Goal: Task Accomplishment & Management: Manage account settings

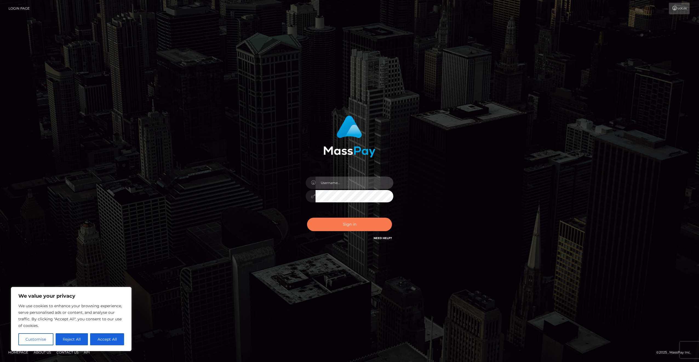
type input "joelaICF"
click at [360, 223] on button "Sign in" at bounding box center [349, 224] width 85 height 13
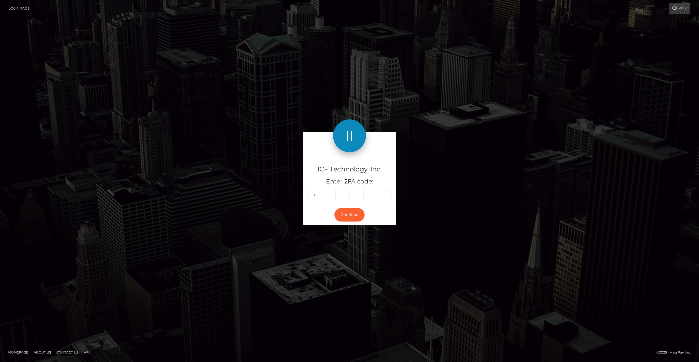
type input "2"
type input "7"
type input "1"
type input "0"
type input "5"
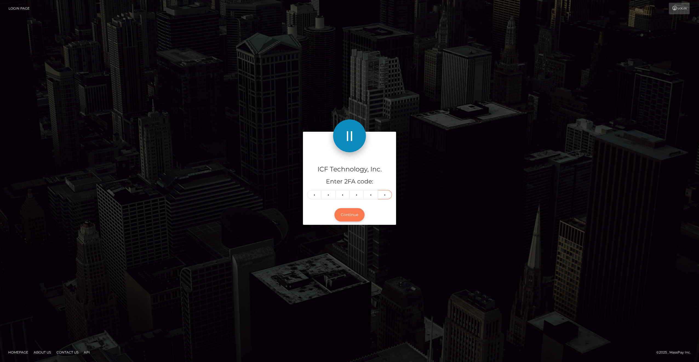
type input "9"
click at [350, 218] on button "Continue" at bounding box center [349, 214] width 30 height 13
click at [350, 217] on button "Continue" at bounding box center [349, 214] width 30 height 13
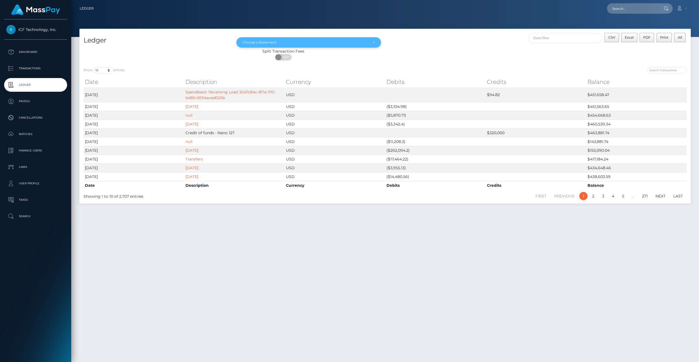
click at [364, 42] on div "Choose a Statement" at bounding box center [306, 42] width 126 height 4
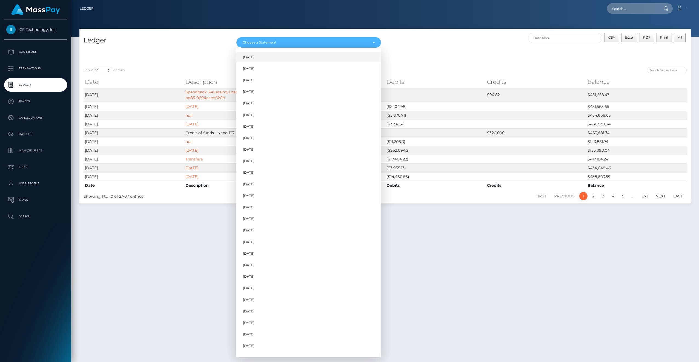
drag, startPoint x: 306, startPoint y: 61, endPoint x: 379, endPoint y: 60, distance: 73.4
click at [379, 60] on div "[DATE] [DATE] [DATE] [DATE] [DATE] [DATE] [DATE] [DATE] [DATE] [DATE] [DATE] [D…" at bounding box center [308, 203] width 145 height 304
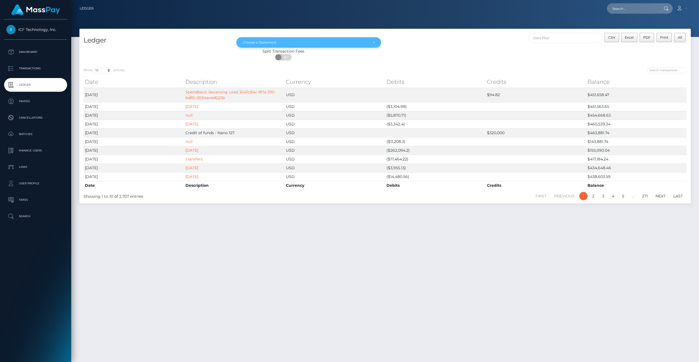
click at [375, 47] on div "Choose a Statement" at bounding box center [308, 42] width 145 height 10
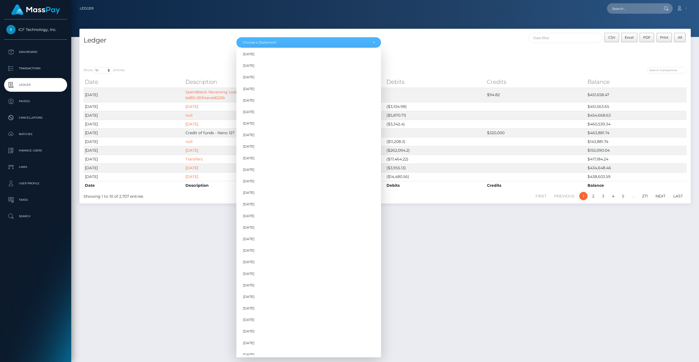
scroll to position [273, 0]
click at [273, 335] on link "[DATE]" at bounding box center [308, 338] width 145 height 10
select select "[DATE]"
